Goal: Communication & Community: Answer question/provide support

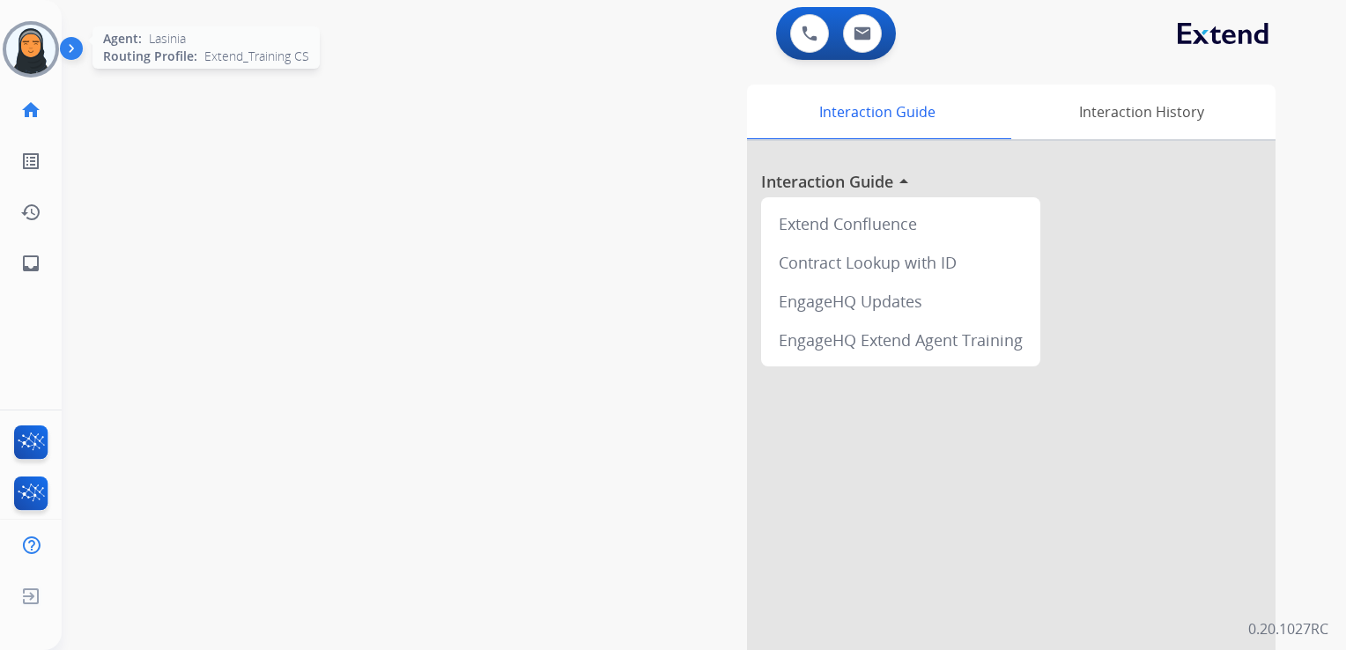
click at [36, 62] on img at bounding box center [30, 49] width 49 height 49
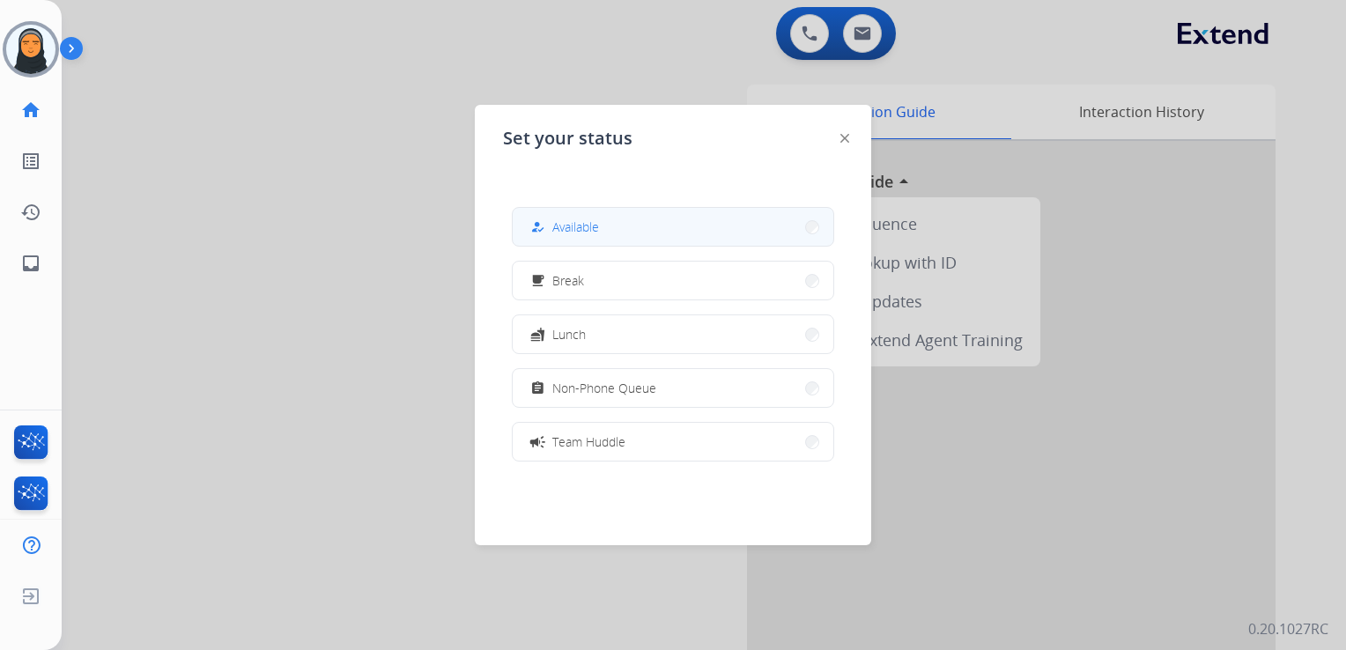
click at [669, 223] on button "how_to_reg Available" at bounding box center [673, 227] width 321 height 38
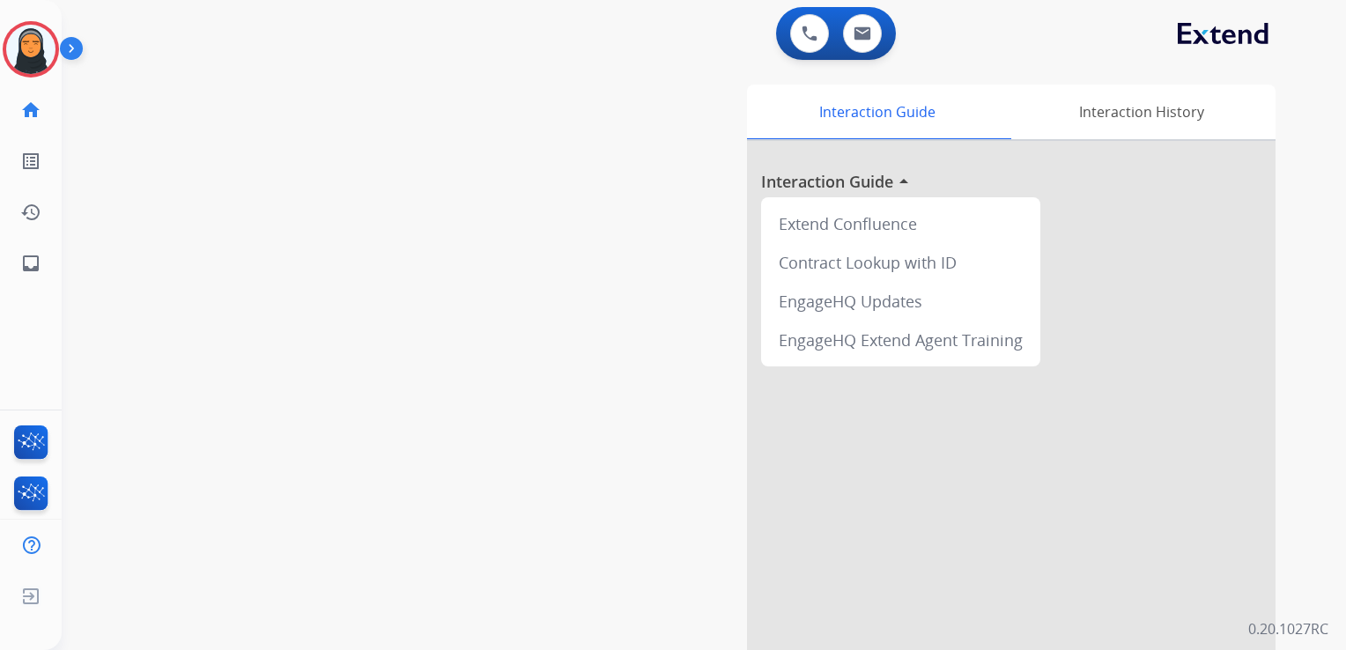
click at [28, 51] on img at bounding box center [30, 49] width 49 height 49
click at [16, 53] on img at bounding box center [30, 49] width 49 height 49
click at [570, 307] on div "Interaction Guide Interaction History Interaction Guide arrow_drop_up Extend Co…" at bounding box center [908, 442] width 736 height 714
click at [250, 530] on div "swap_horiz Break voice bridge close_fullscreen Connect 3-Way Call merge_type Se…" at bounding box center [683, 430] width 1242 height 735
click at [33, 55] on img at bounding box center [30, 49] width 49 height 49
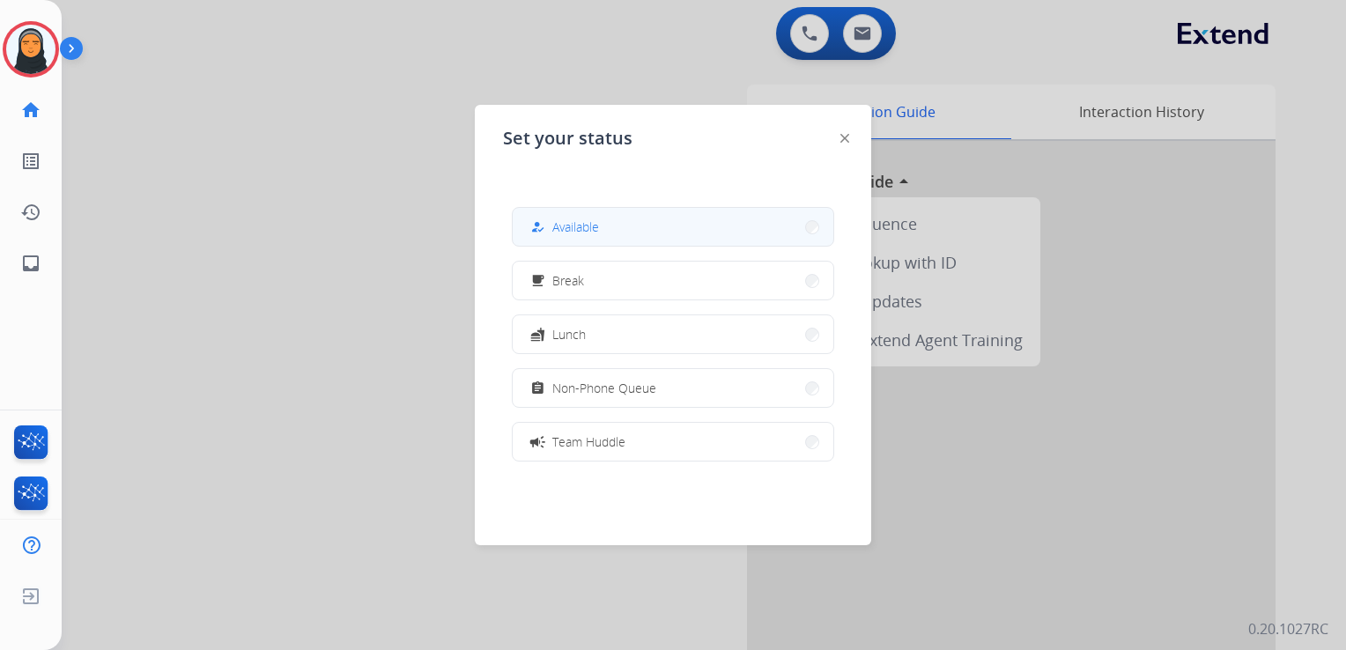
click at [620, 233] on button "how_to_reg Available" at bounding box center [673, 227] width 321 height 38
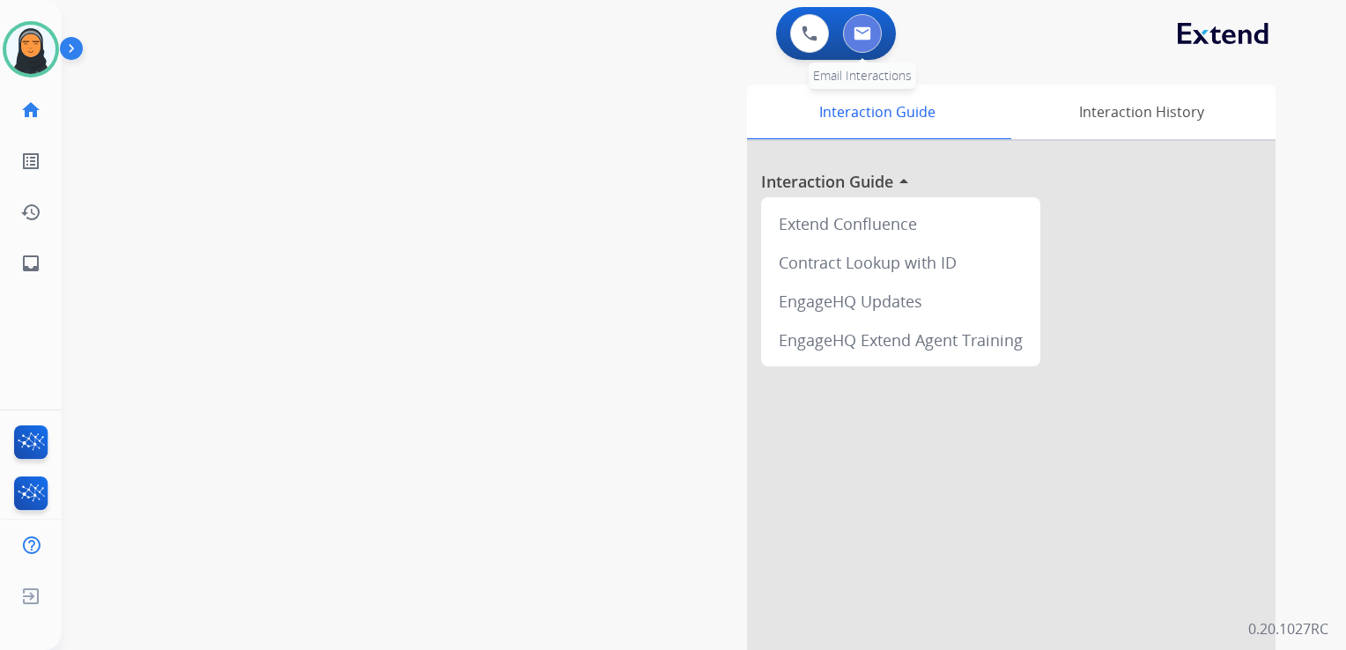
click at [858, 38] on img at bounding box center [863, 33] width 18 height 14
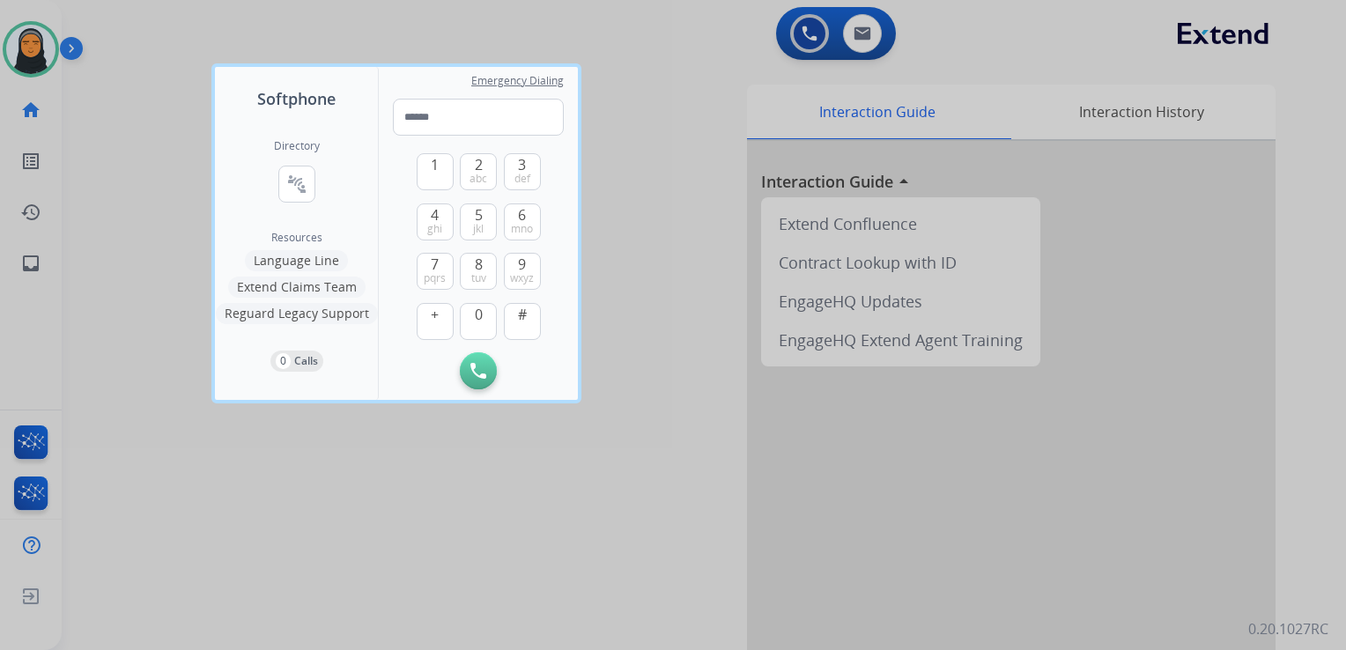
click at [862, 37] on div at bounding box center [673, 325] width 1346 height 650
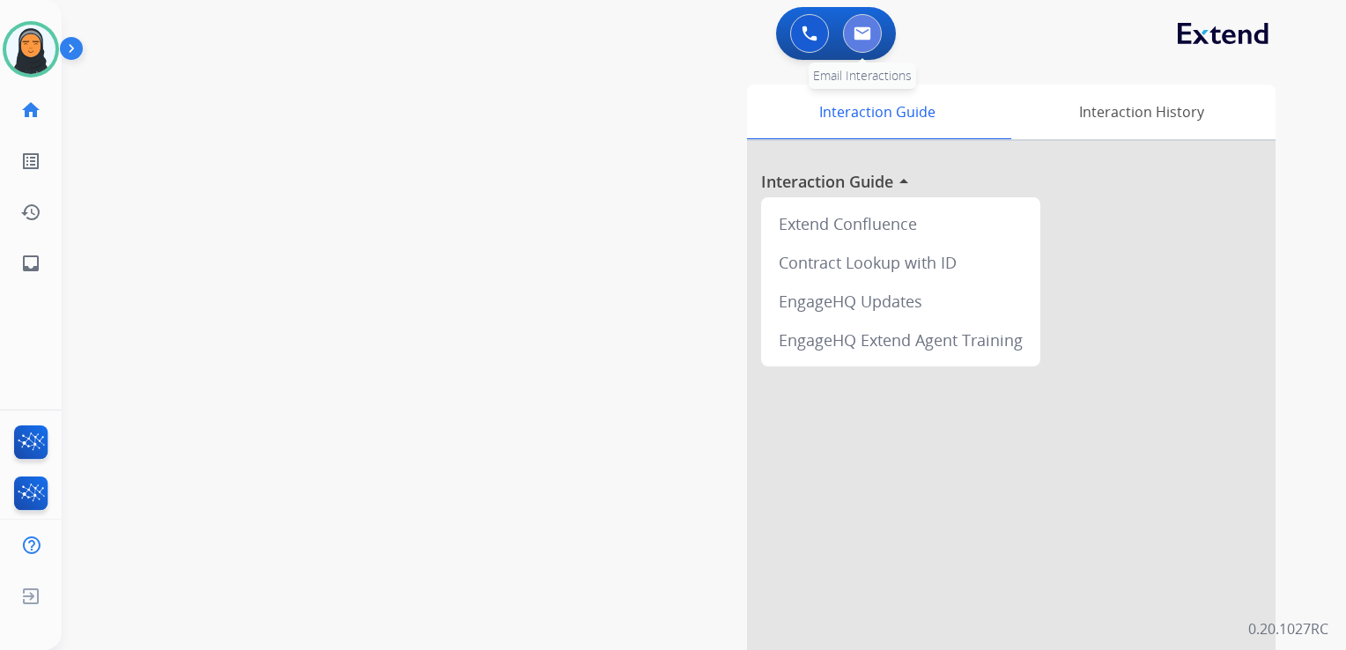
click at [862, 39] on img at bounding box center [863, 33] width 18 height 14
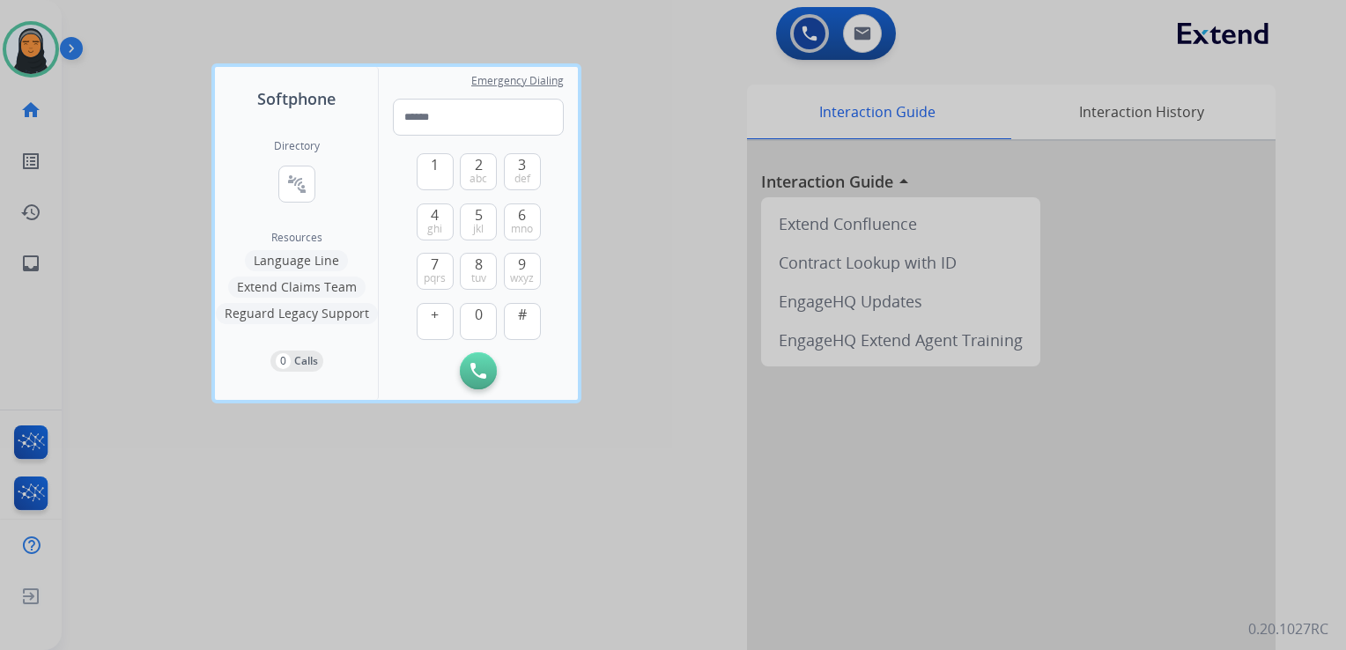
click at [856, 33] on div at bounding box center [673, 325] width 1346 height 650
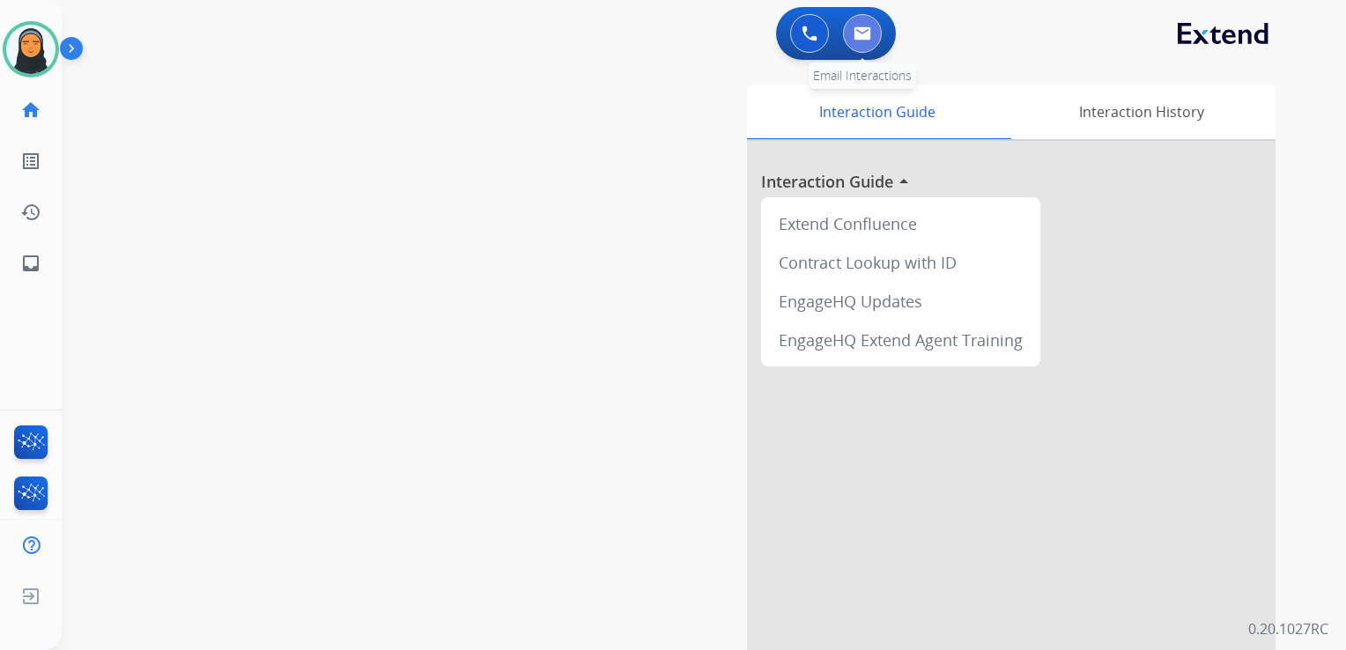
click at [866, 32] on img at bounding box center [863, 33] width 18 height 14
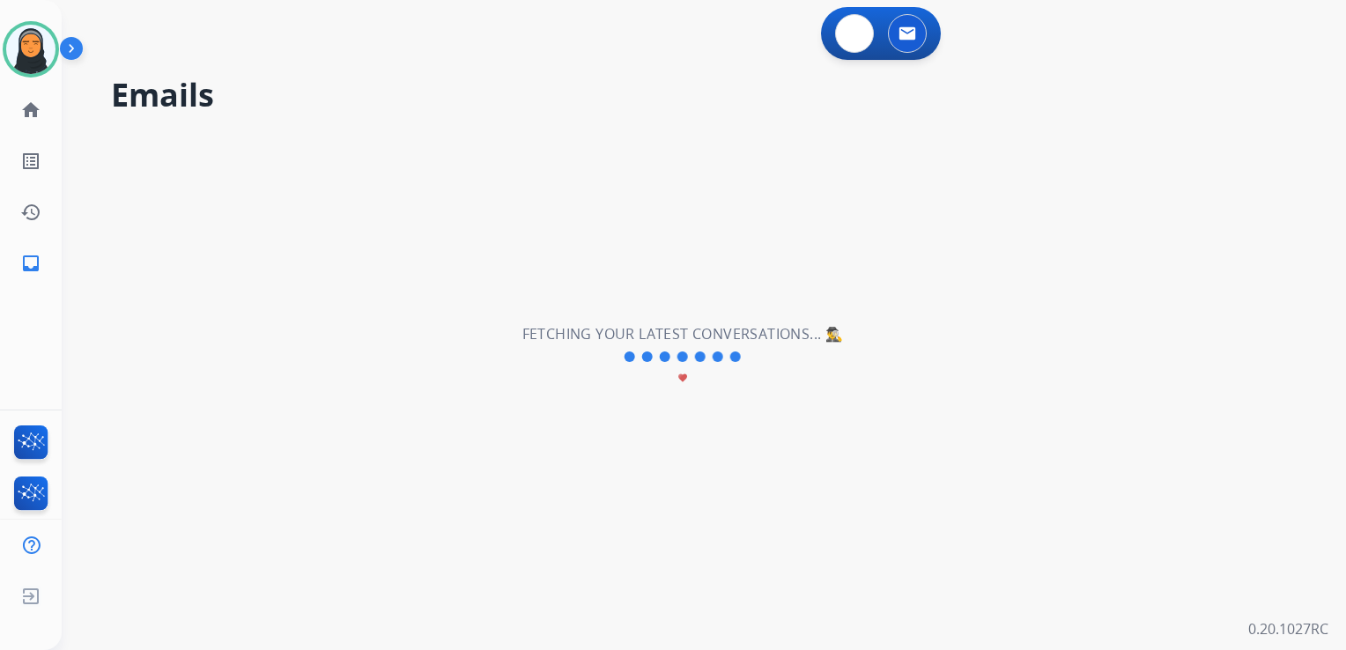
click at [899, 33] on img at bounding box center [908, 33] width 18 height 14
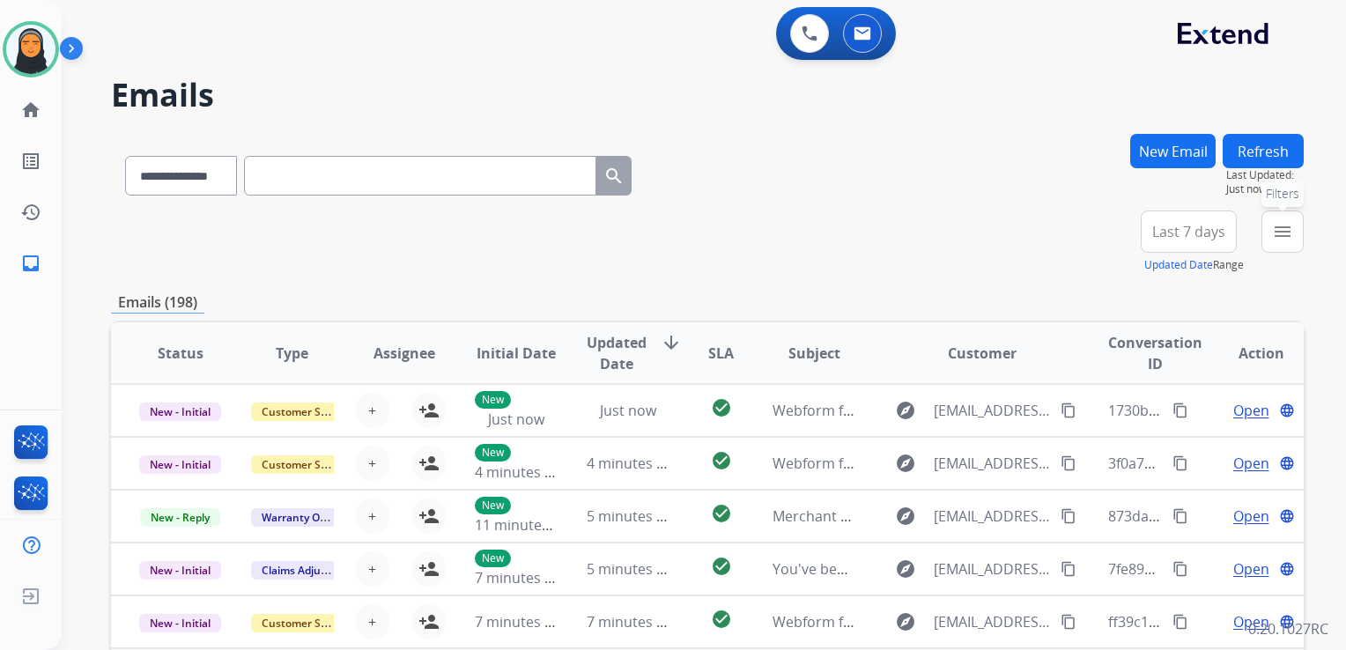
click at [1291, 236] on mat-icon "menu" at bounding box center [1282, 231] width 21 height 21
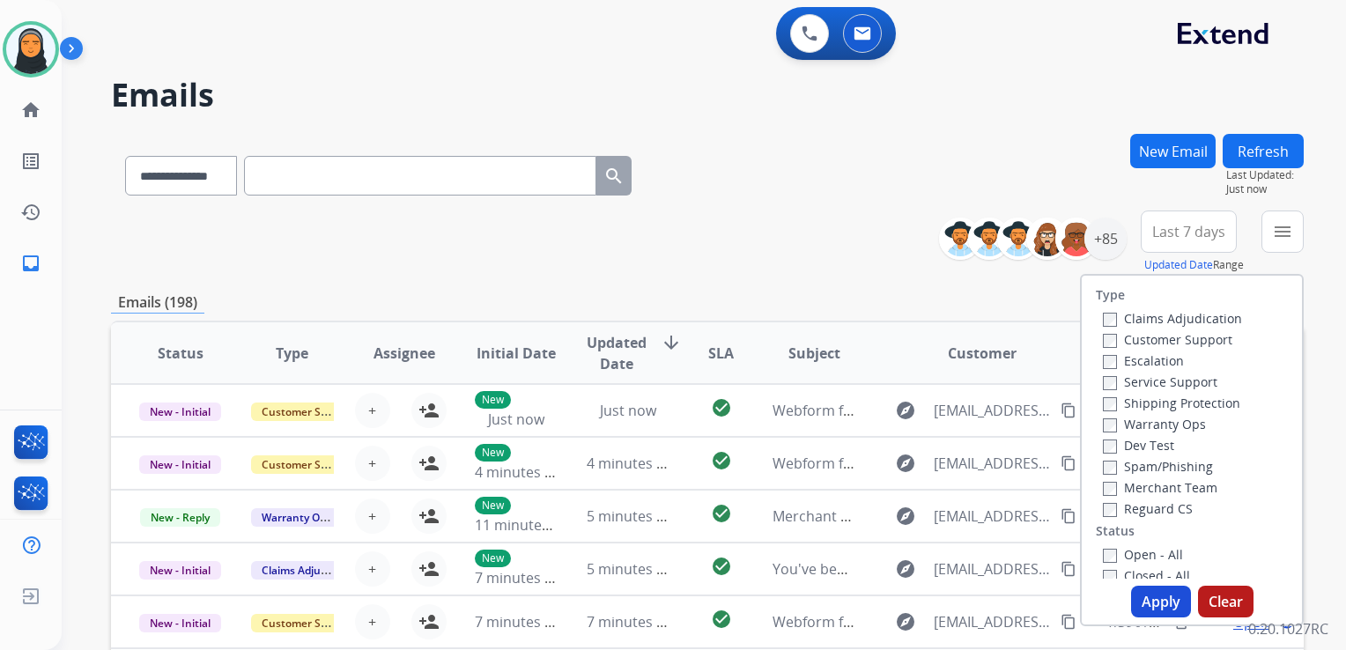
scroll to position [176, 0]
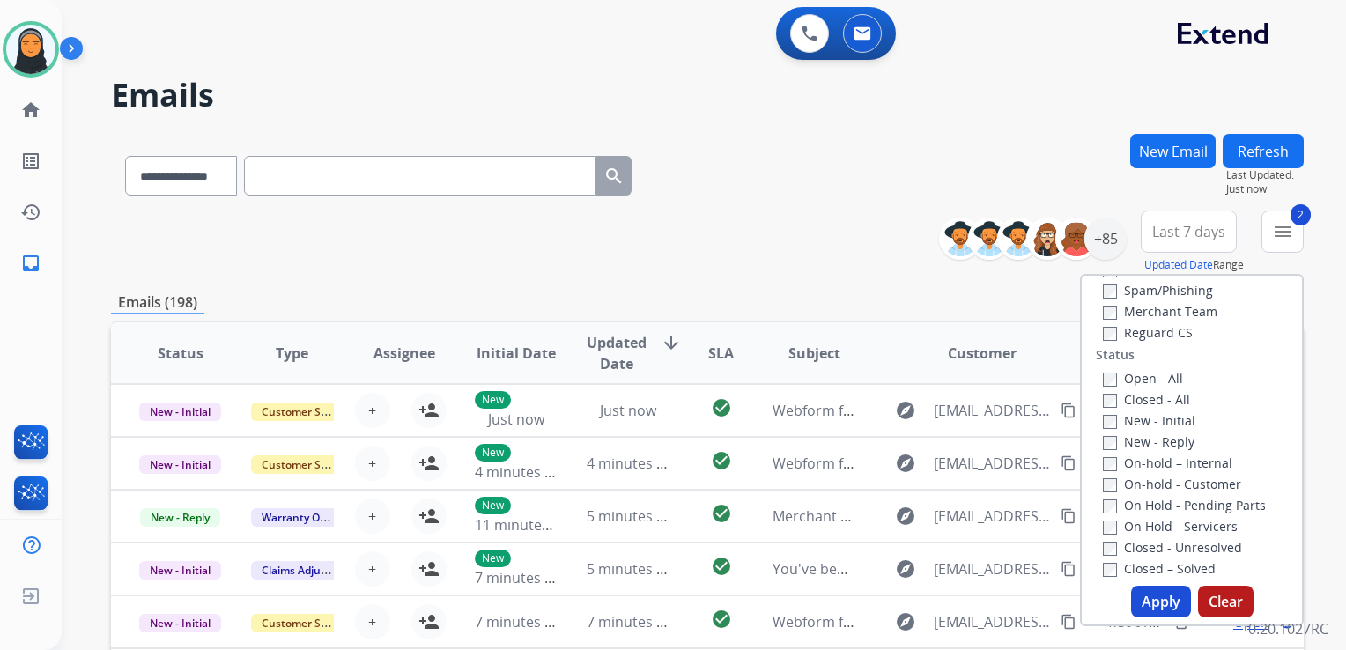
click at [1158, 604] on button "Apply" at bounding box center [1161, 602] width 60 height 32
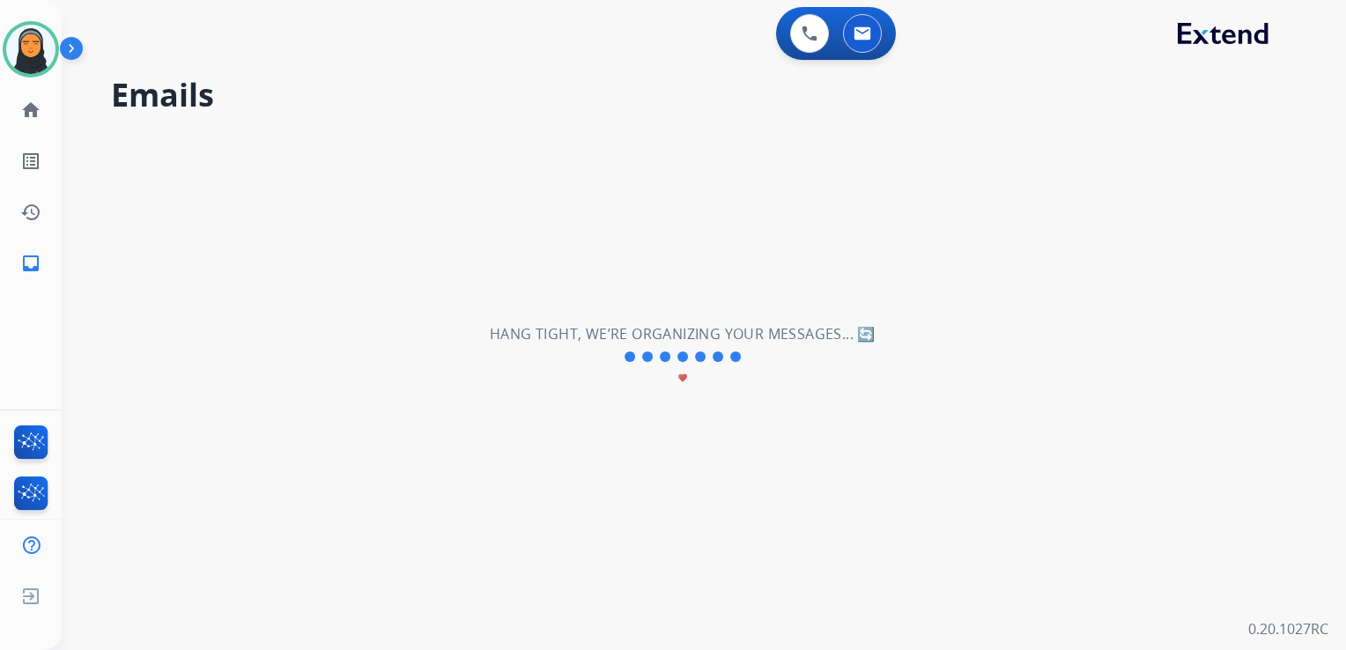
click at [1104, 241] on div "**********" at bounding box center [683, 356] width 1242 height 587
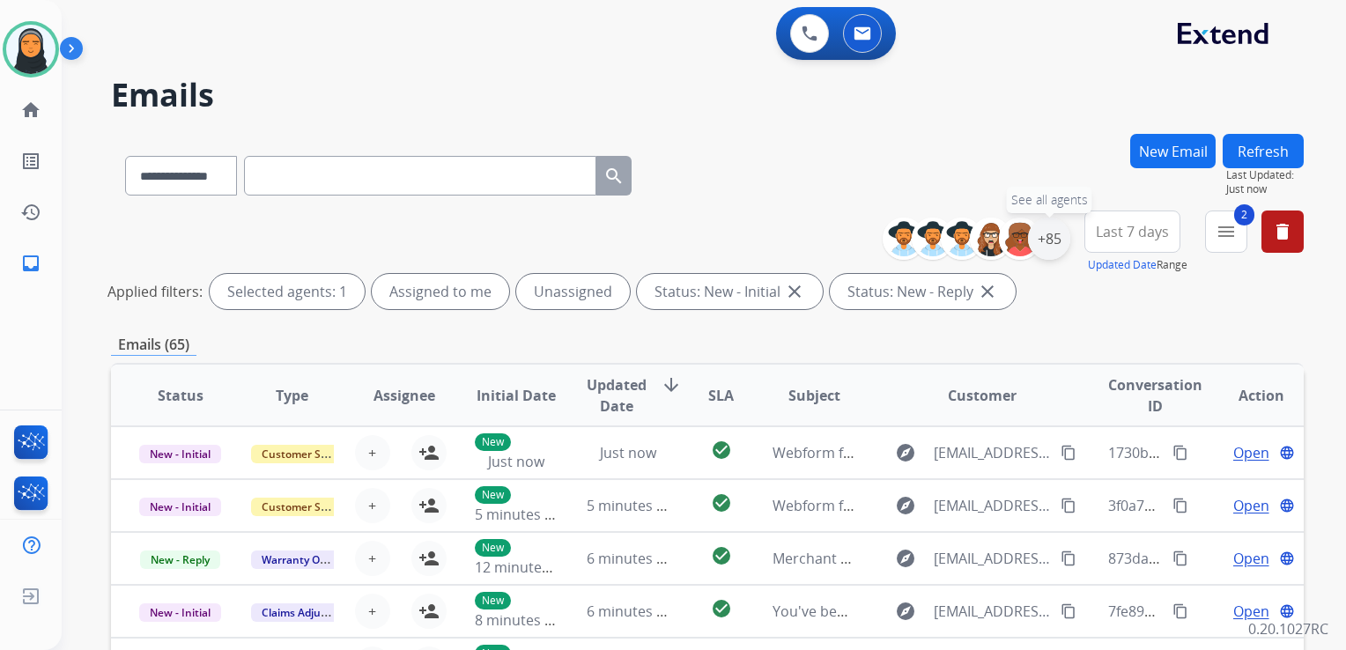
click at [1056, 240] on div "+85" at bounding box center [1049, 239] width 42 height 42
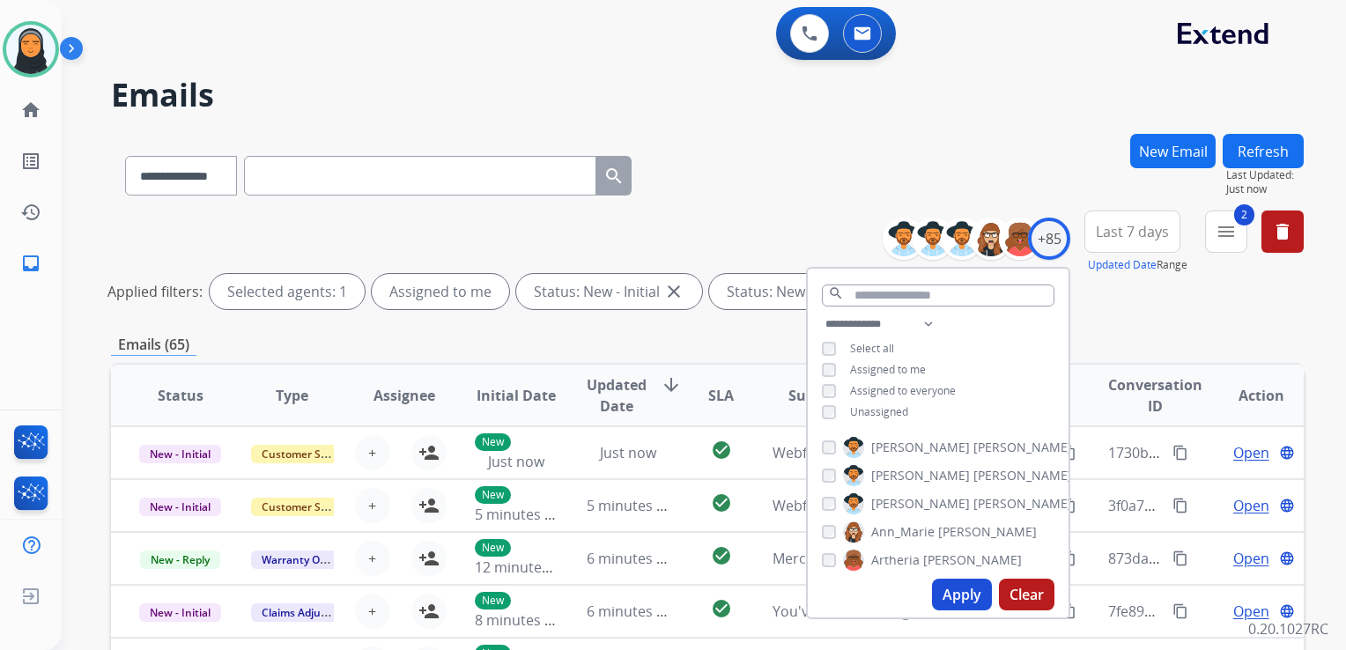
click at [958, 596] on button "Apply" at bounding box center [962, 595] width 60 height 32
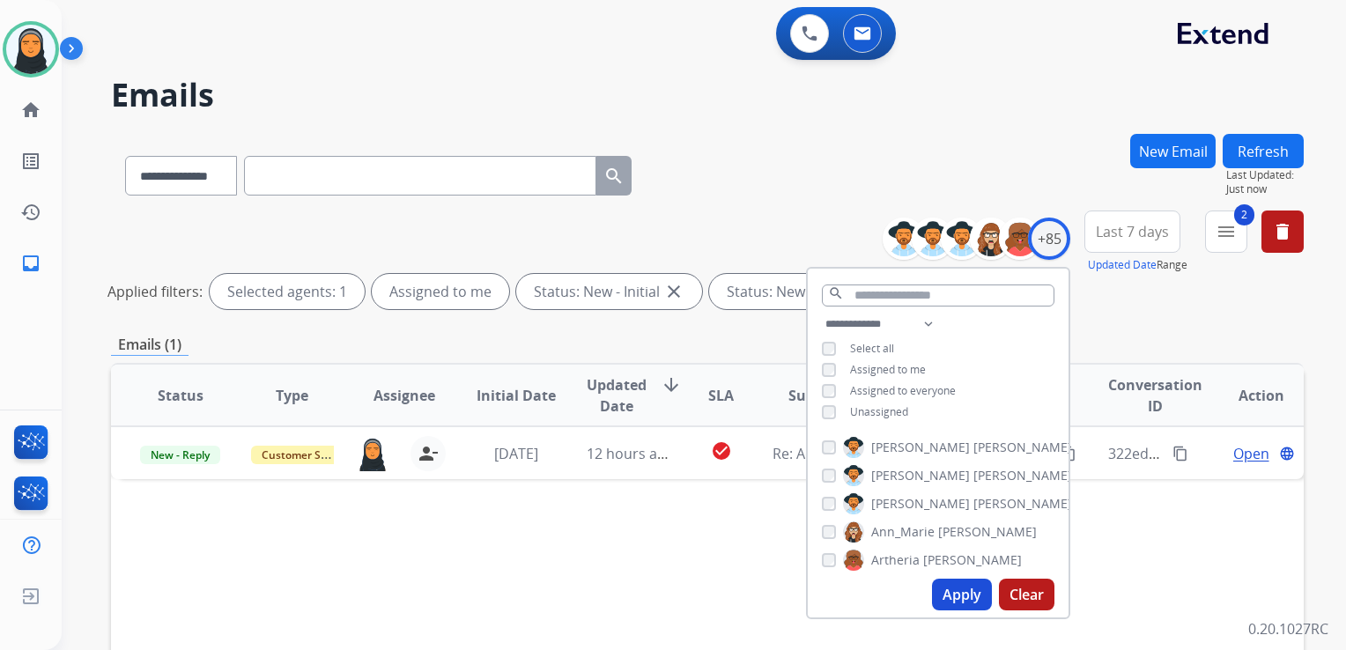
click at [689, 568] on div "Status Type Assignee Initial Date Updated Date arrow_downward SLA Subject Custo…" at bounding box center [707, 658] width 1193 height 590
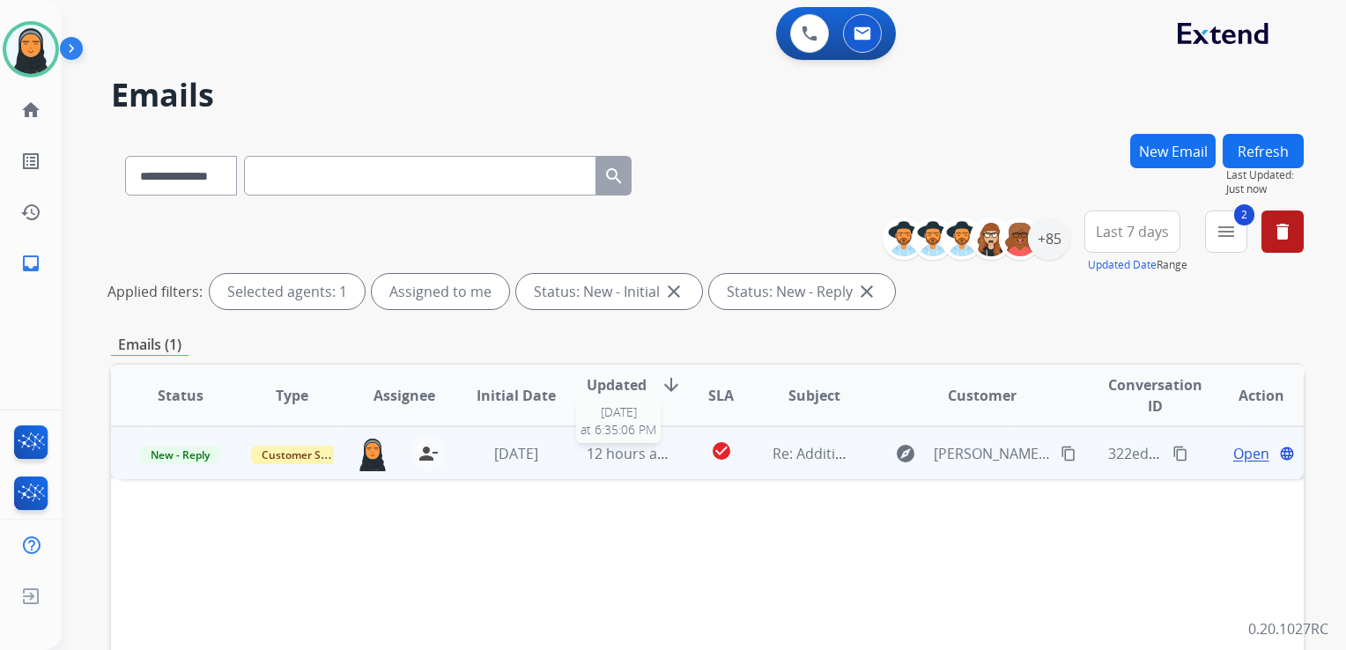
click at [587, 460] on span "12 hours ago" at bounding box center [630, 453] width 87 height 19
click at [1237, 455] on span "Open" at bounding box center [1252, 452] width 36 height 21
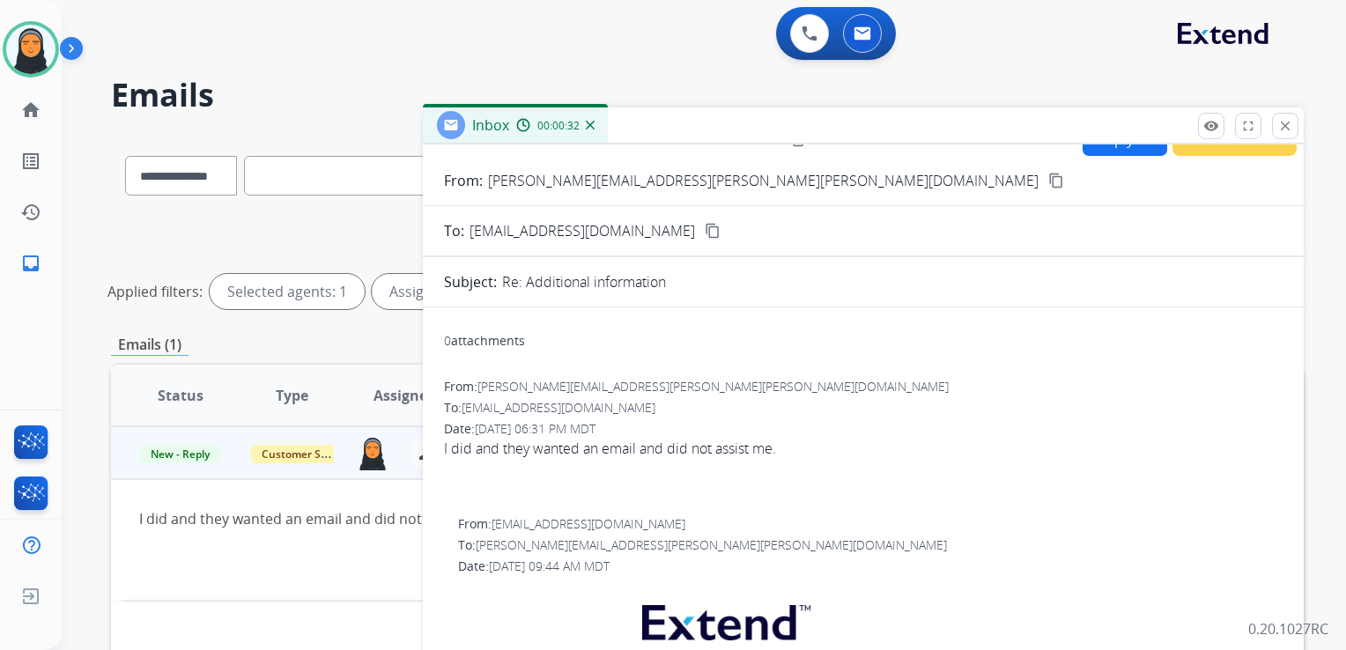
scroll to position [0, 0]
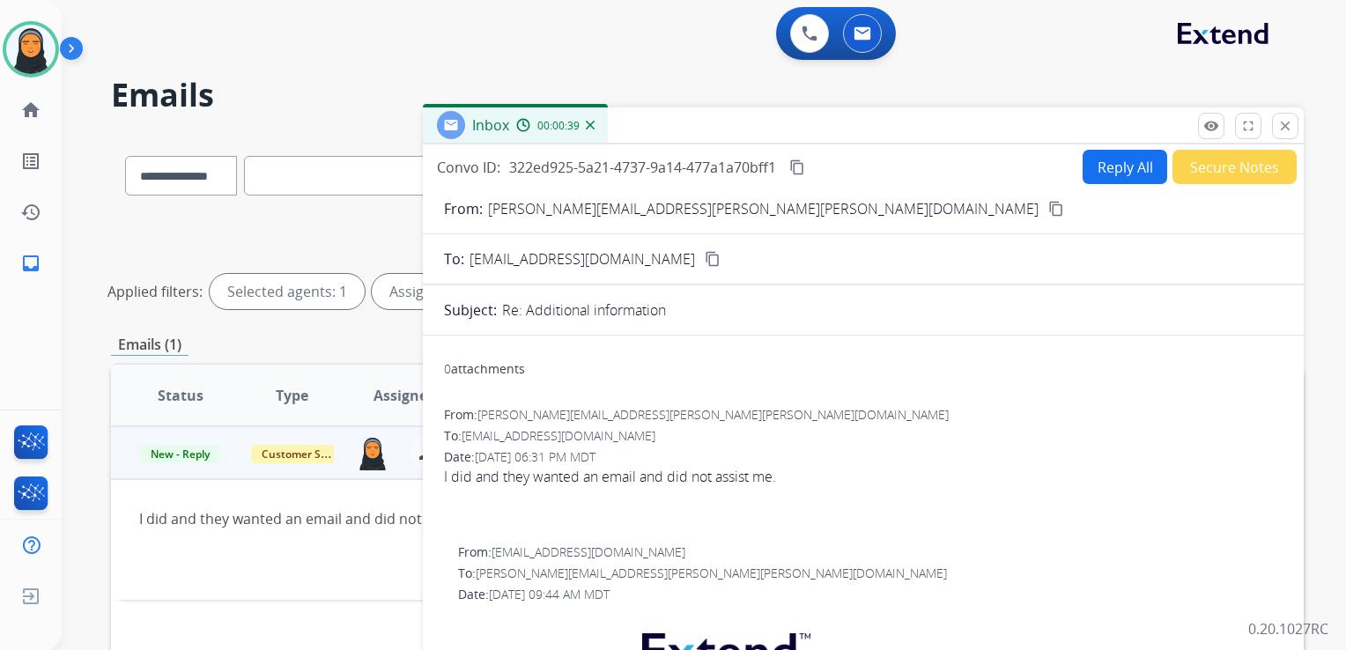
click at [1049, 209] on mat-icon "content_copy" at bounding box center [1057, 209] width 16 height 16
click at [1108, 167] on button "Reply All" at bounding box center [1125, 167] width 85 height 34
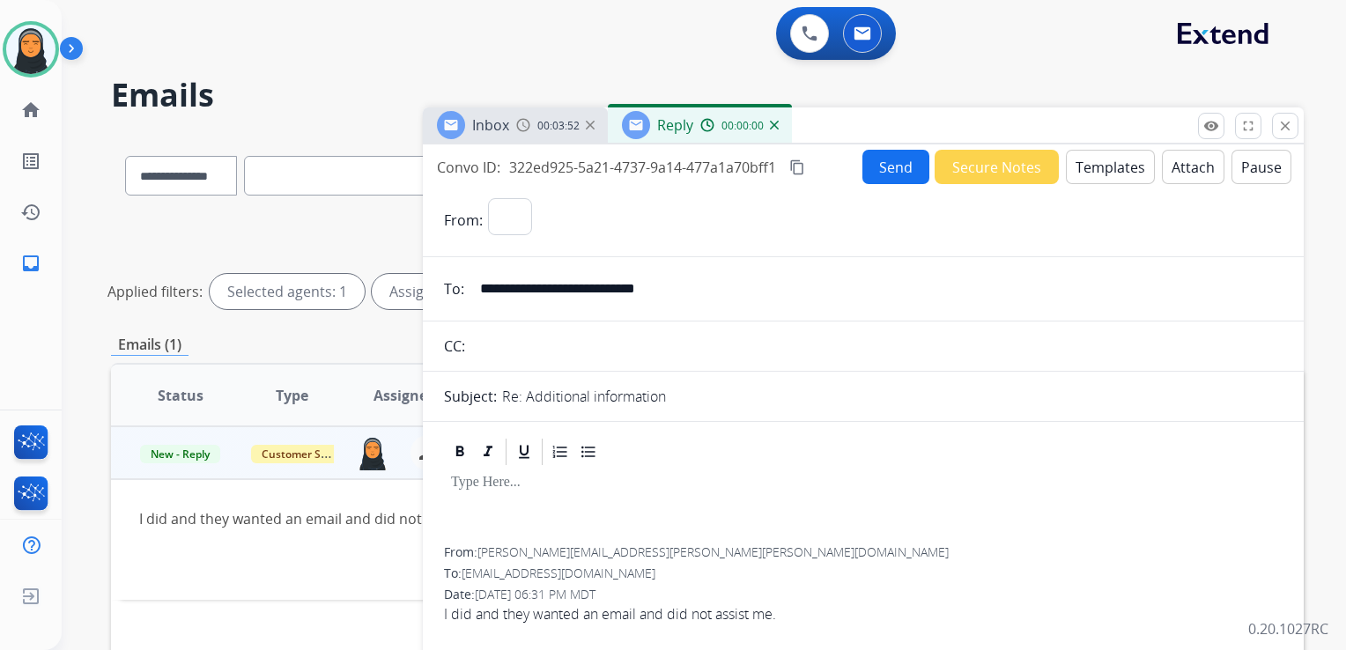
select select "**********"
click at [1119, 167] on button "Templates" at bounding box center [1110, 167] width 89 height 34
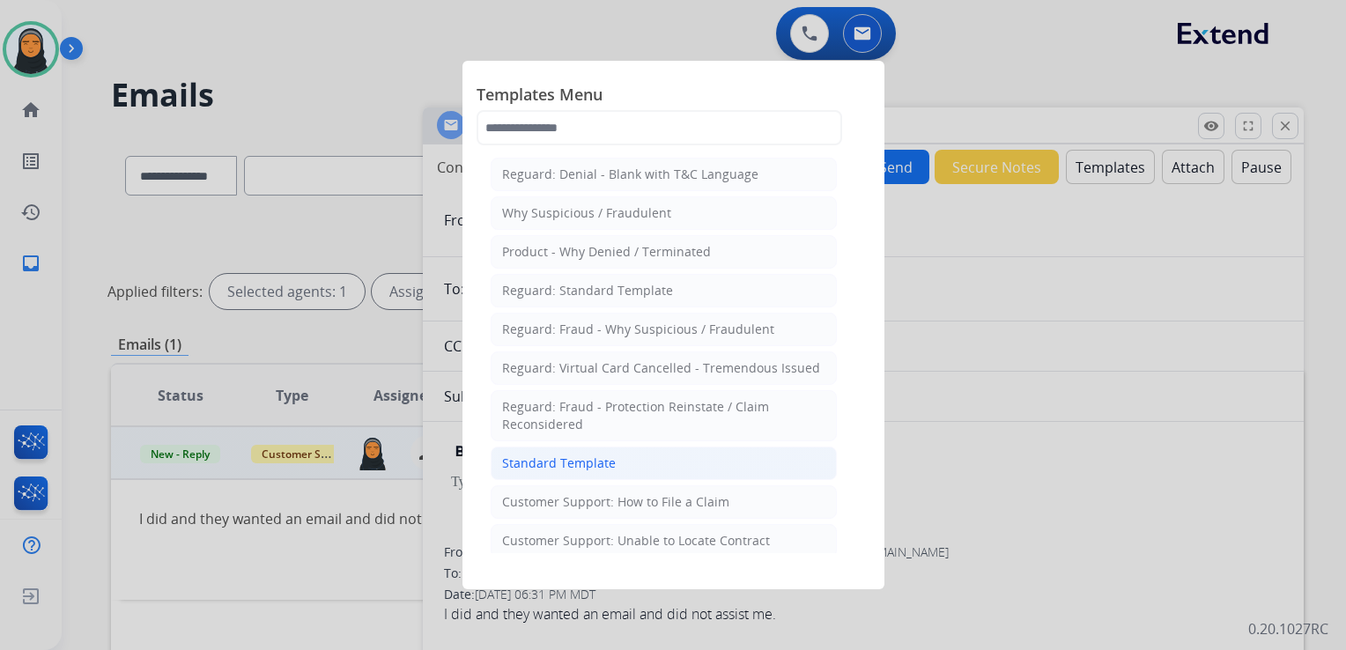
click at [604, 463] on div "Standard Template" at bounding box center [559, 464] width 114 height 18
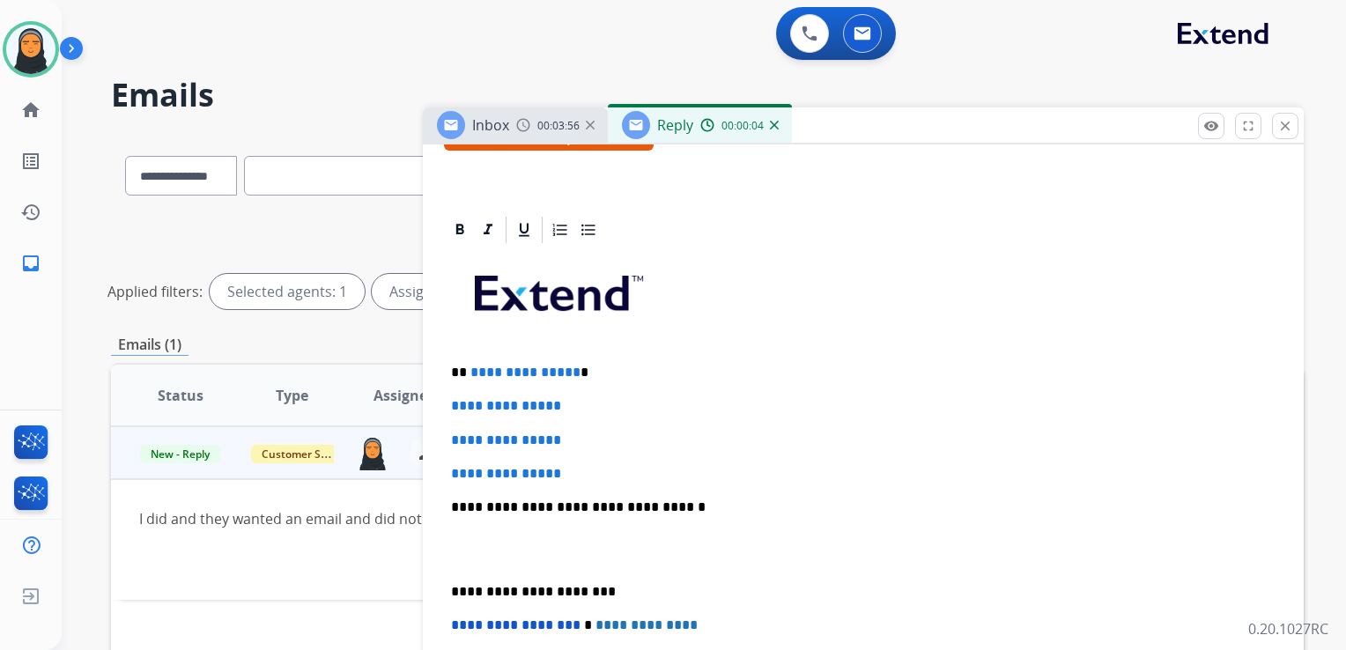
scroll to position [352, 0]
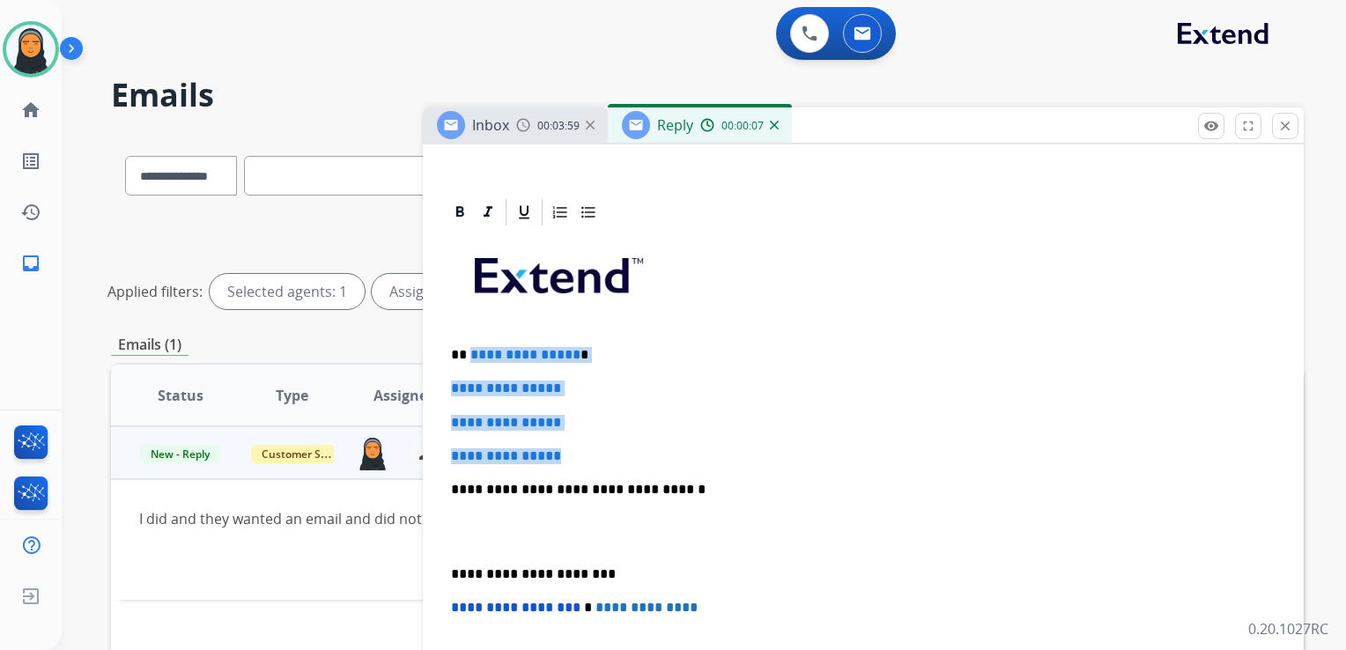
drag, startPoint x: 468, startPoint y: 352, endPoint x: 600, endPoint y: 438, distance: 157.4
click at [600, 438] on div "**********" at bounding box center [863, 531] width 839 height 606
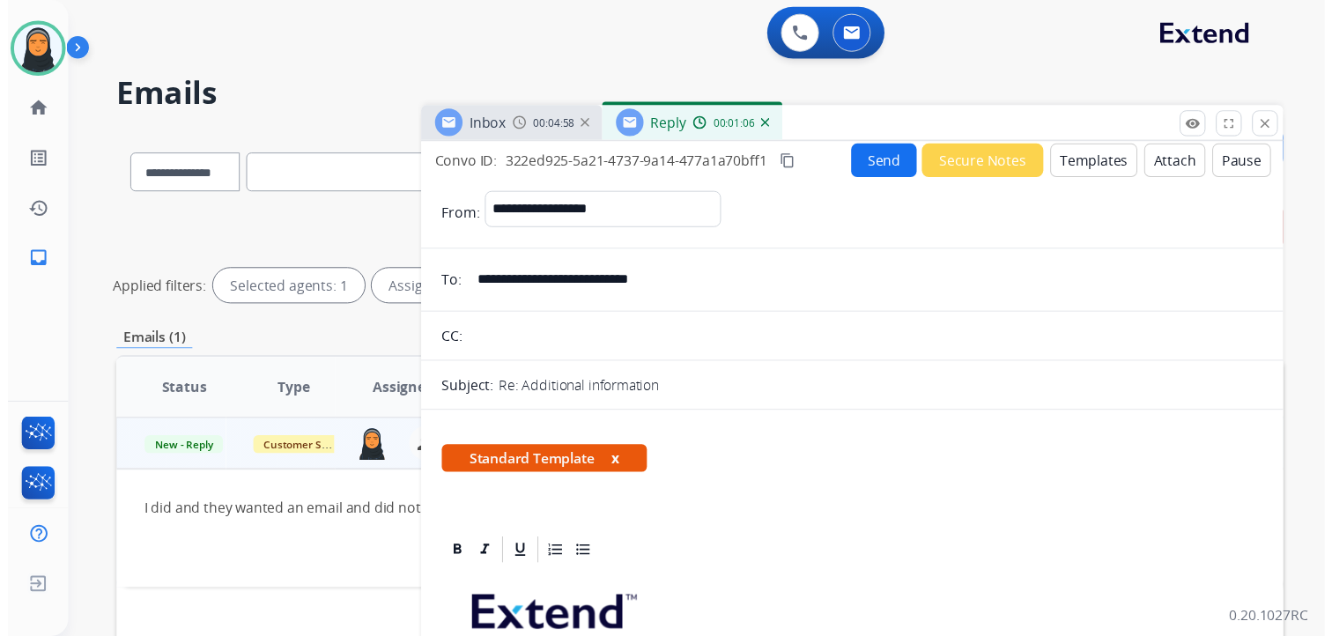
scroll to position [0, 0]
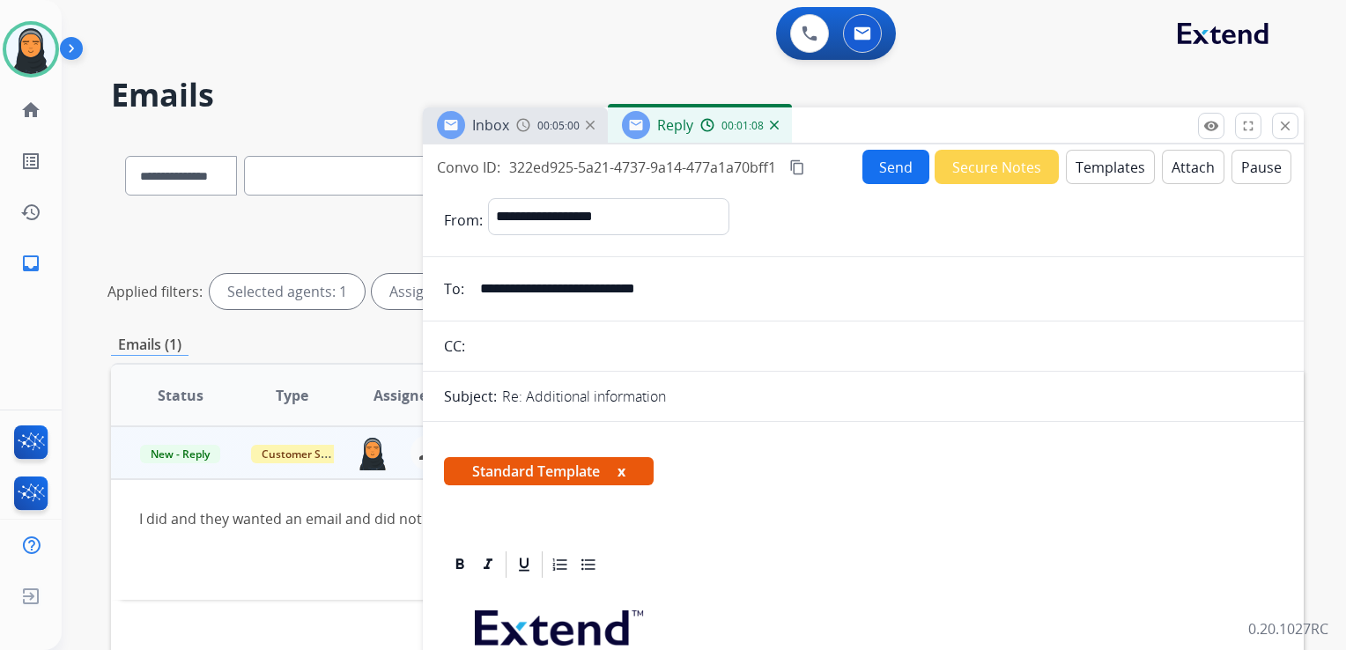
click at [894, 167] on button "Send" at bounding box center [896, 167] width 67 height 34
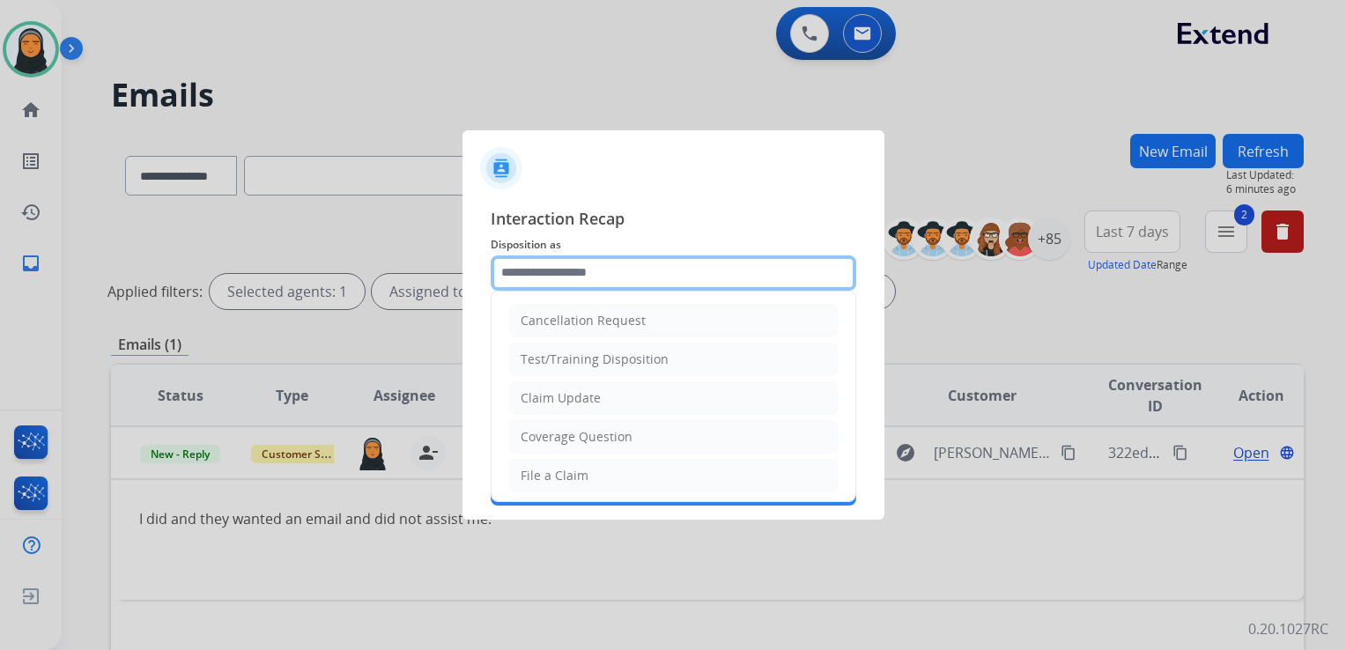
click at [683, 275] on input "text" at bounding box center [674, 273] width 366 height 35
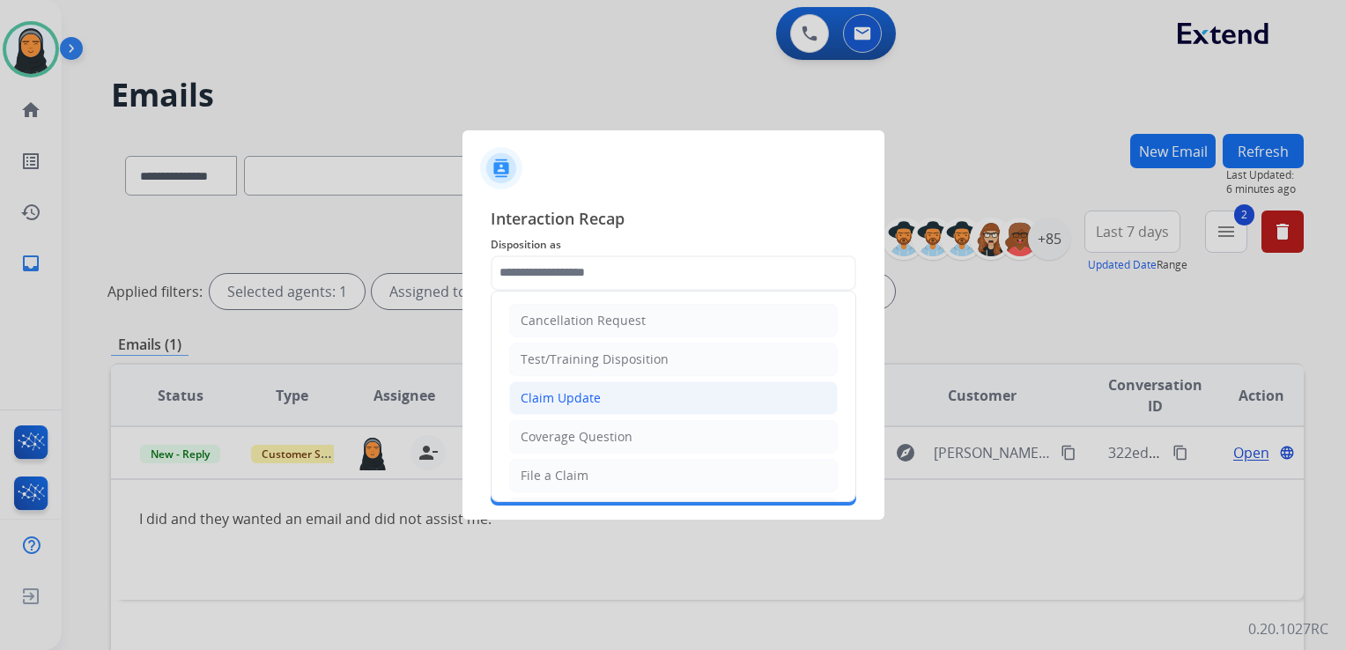
click at [521, 396] on div "Claim Update" at bounding box center [561, 398] width 80 height 18
type input "**********"
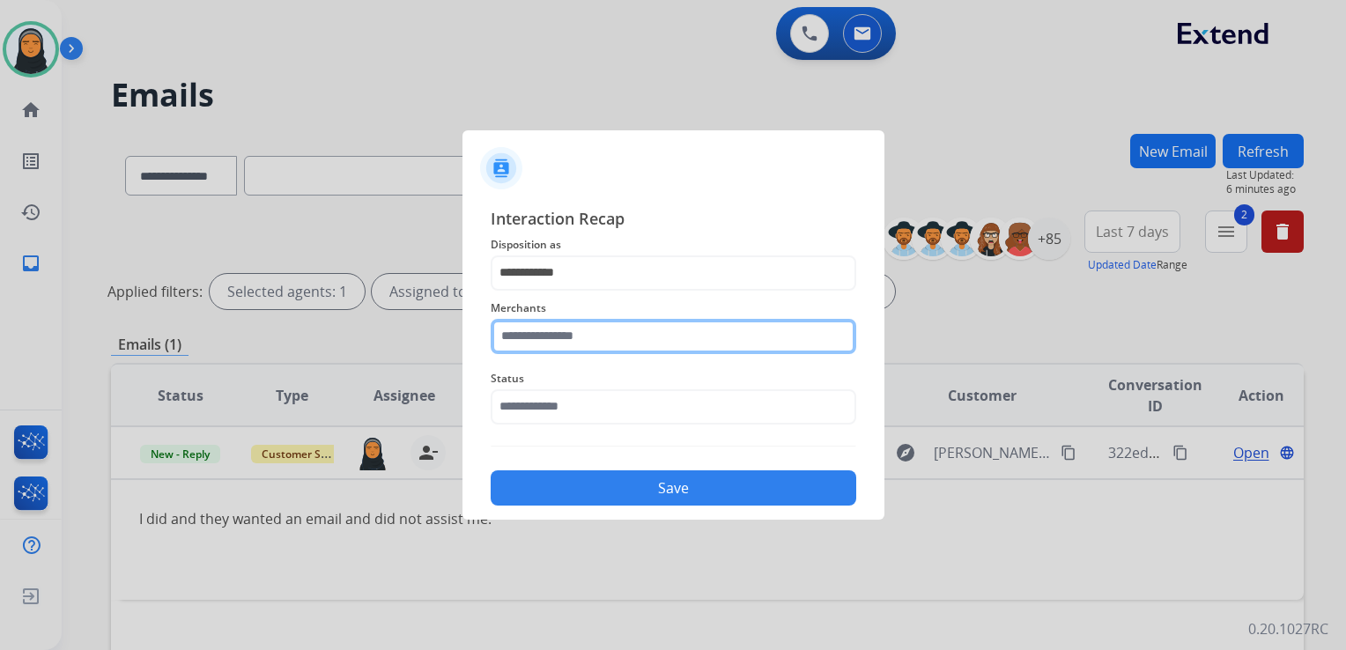
click at [628, 340] on input "text" at bounding box center [674, 336] width 366 height 35
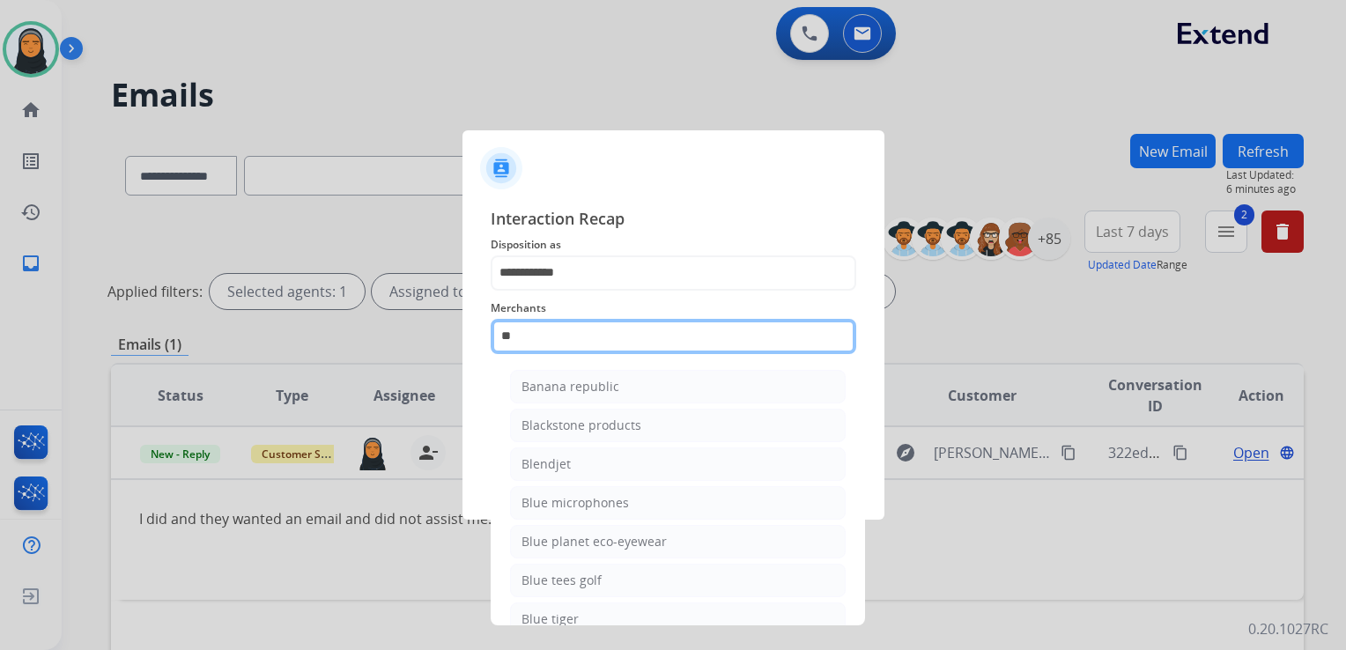
type input "*"
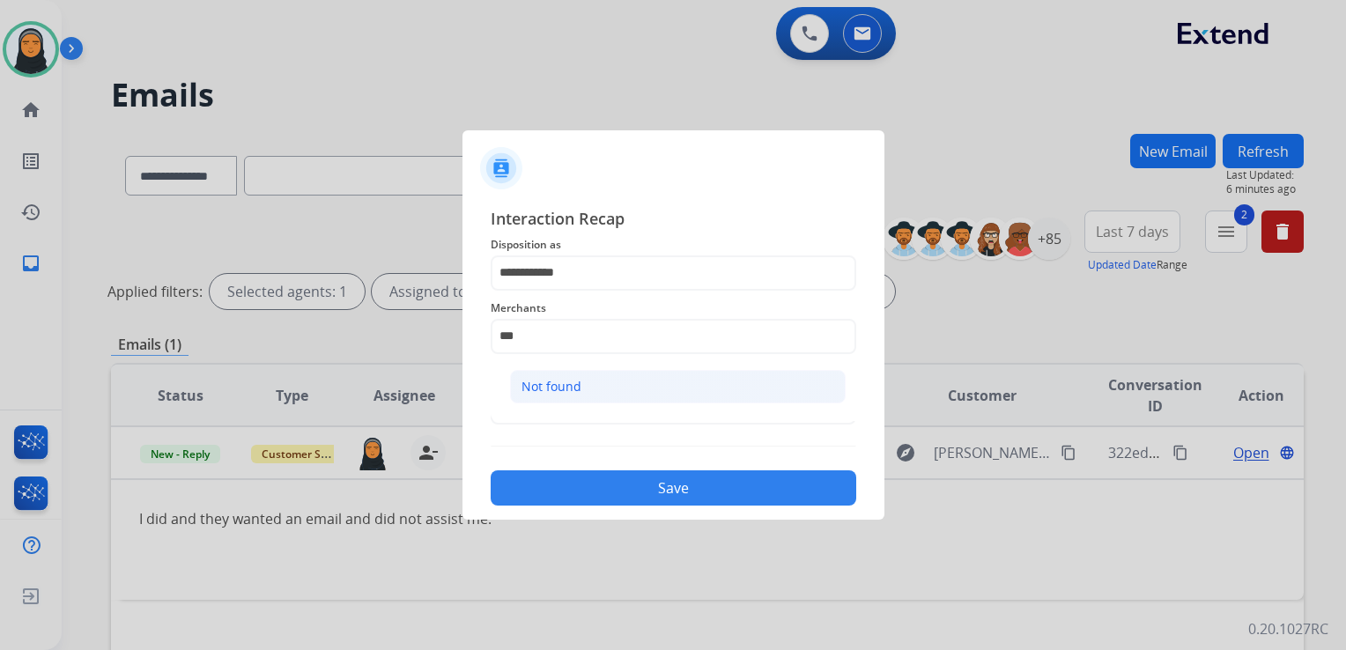
click at [556, 393] on div "Not found" at bounding box center [552, 387] width 60 height 18
type input "*********"
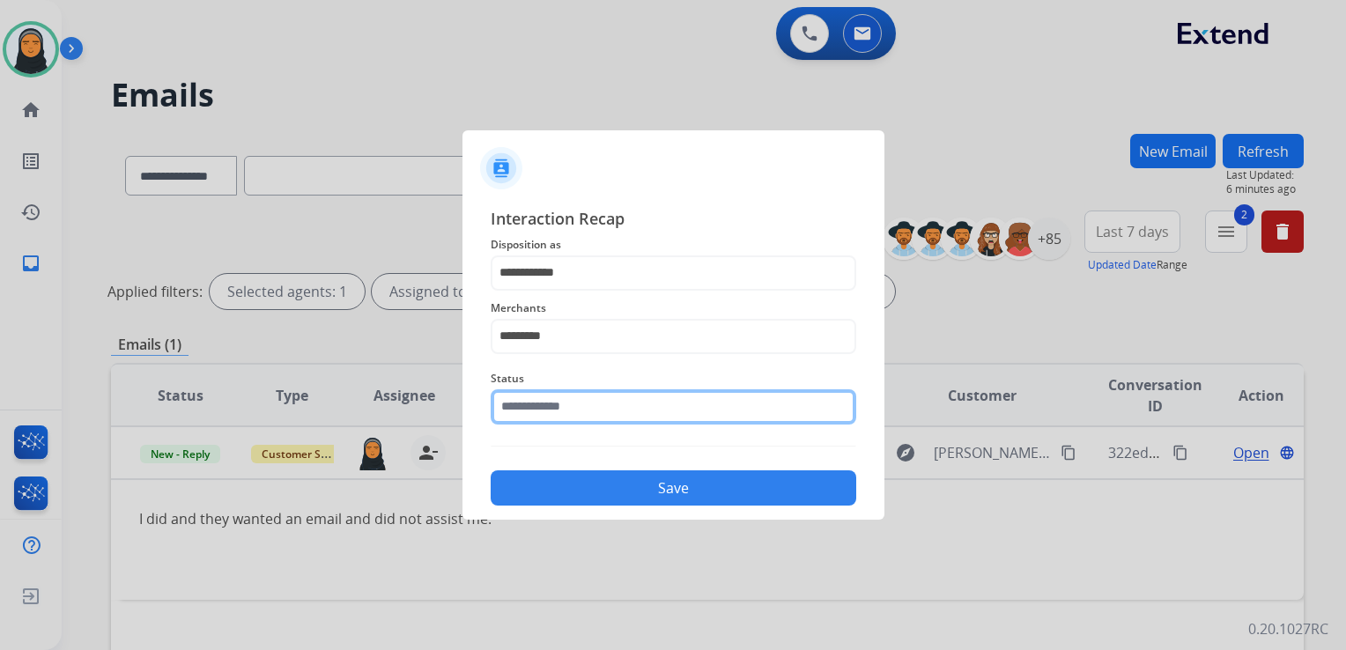
click at [564, 404] on input "text" at bounding box center [674, 406] width 366 height 35
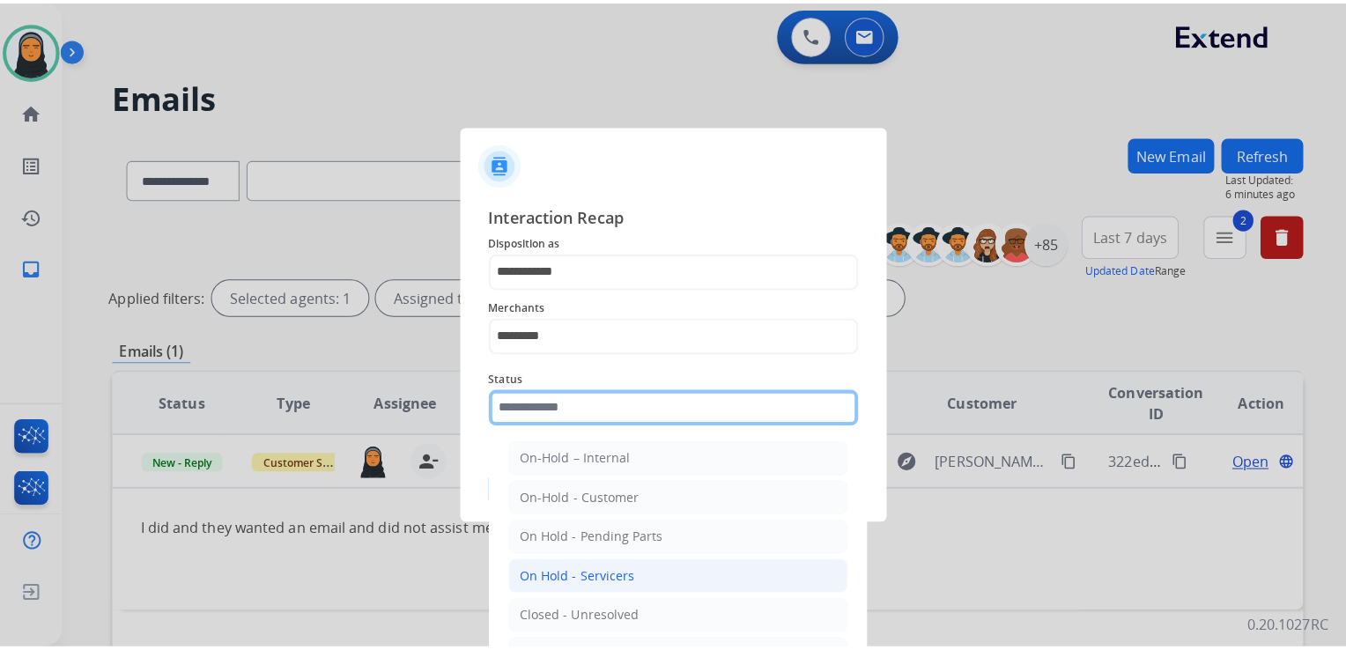
scroll to position [102, 0]
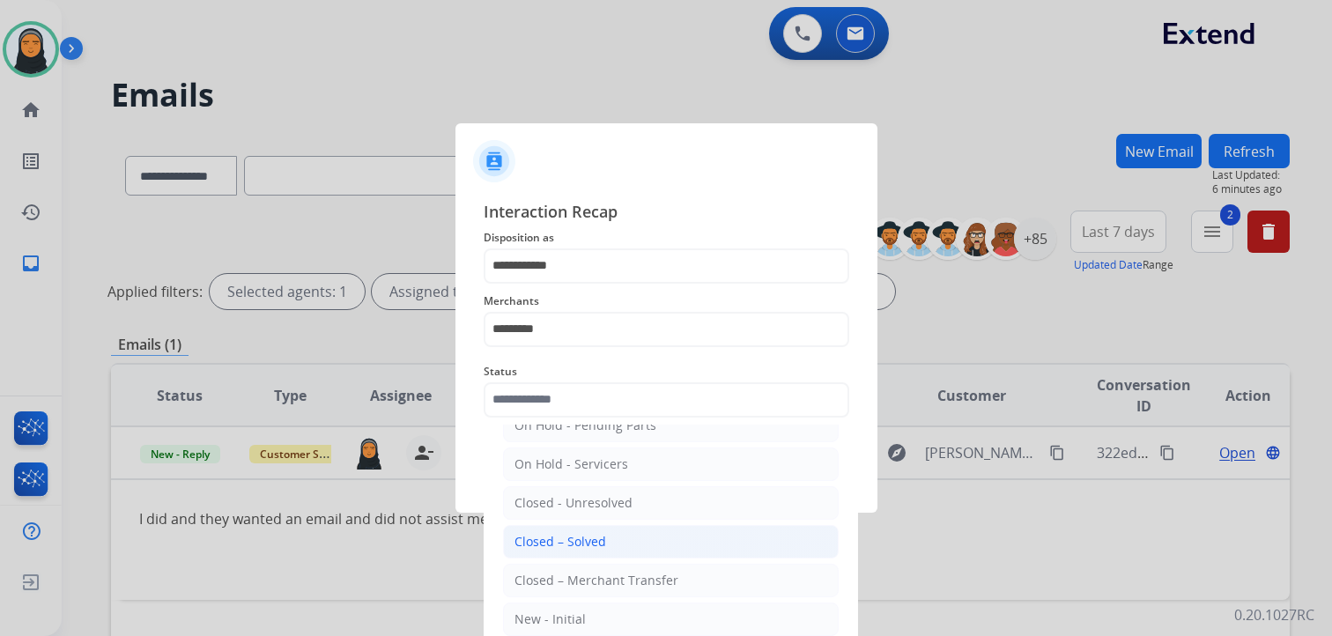
click at [635, 543] on li "Closed – Solved" at bounding box center [671, 541] width 336 height 33
type input "**********"
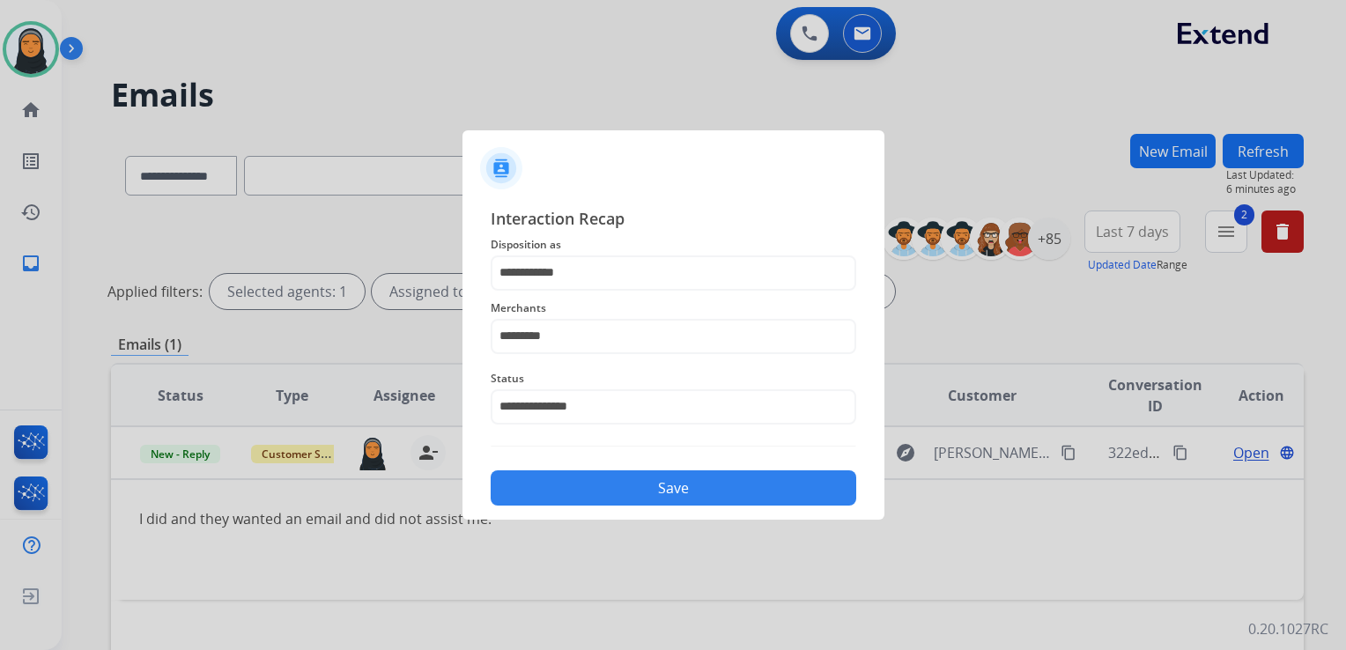
click at [670, 477] on button "Save" at bounding box center [674, 488] width 366 height 35
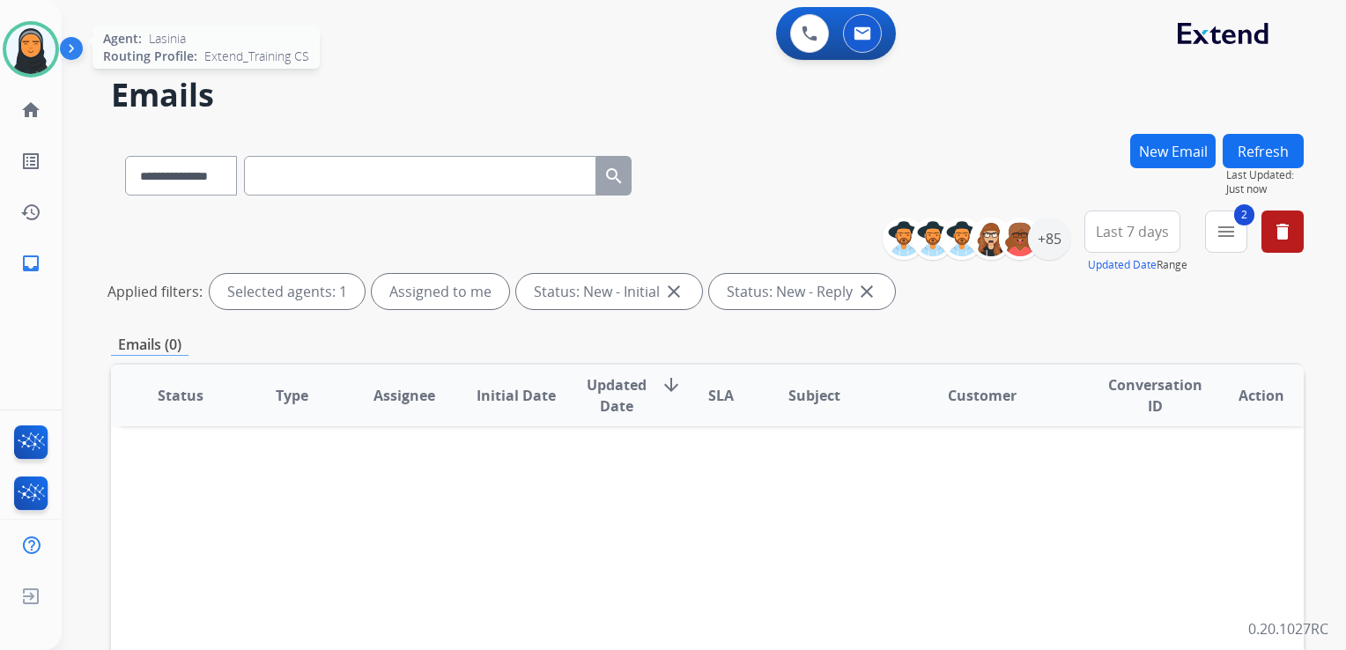
drag, startPoint x: 16, startPoint y: 48, endPoint x: 33, endPoint y: 56, distance: 19.7
click at [16, 48] on img at bounding box center [30, 49] width 49 height 49
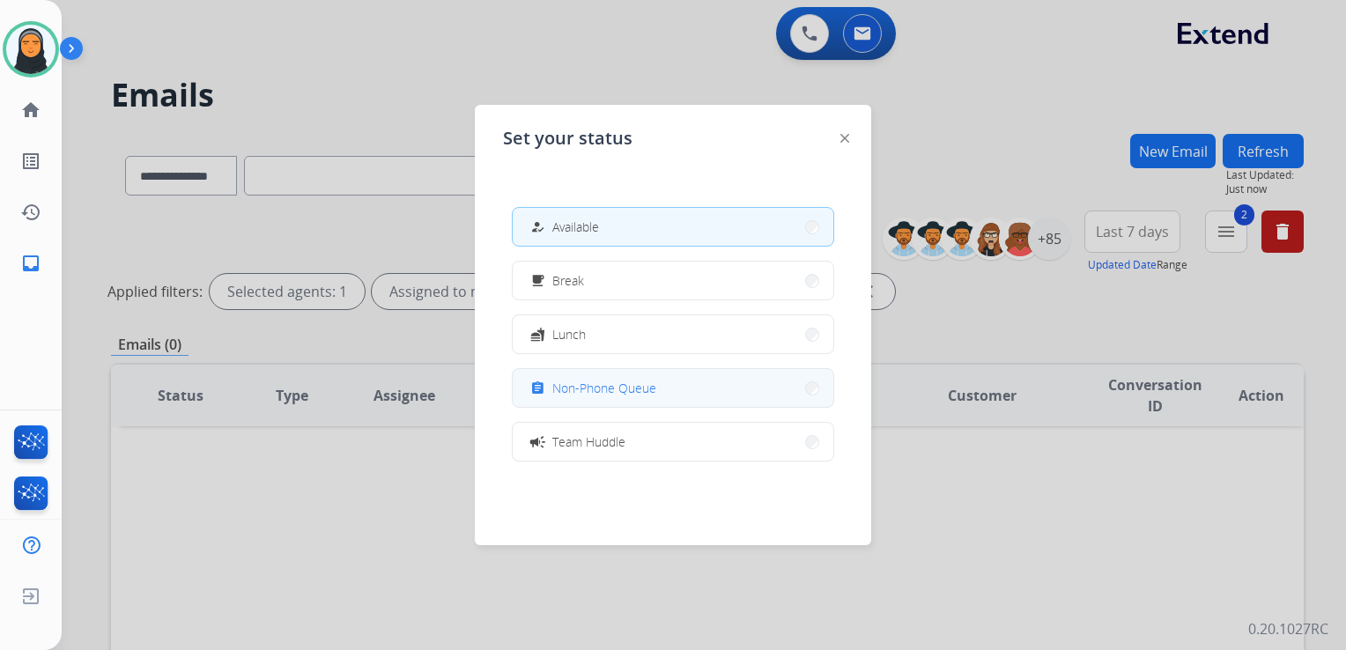
click at [582, 393] on span "Non-Phone Queue" at bounding box center [604, 388] width 104 height 19
